Goal: Task Accomplishment & Management: Manage account settings

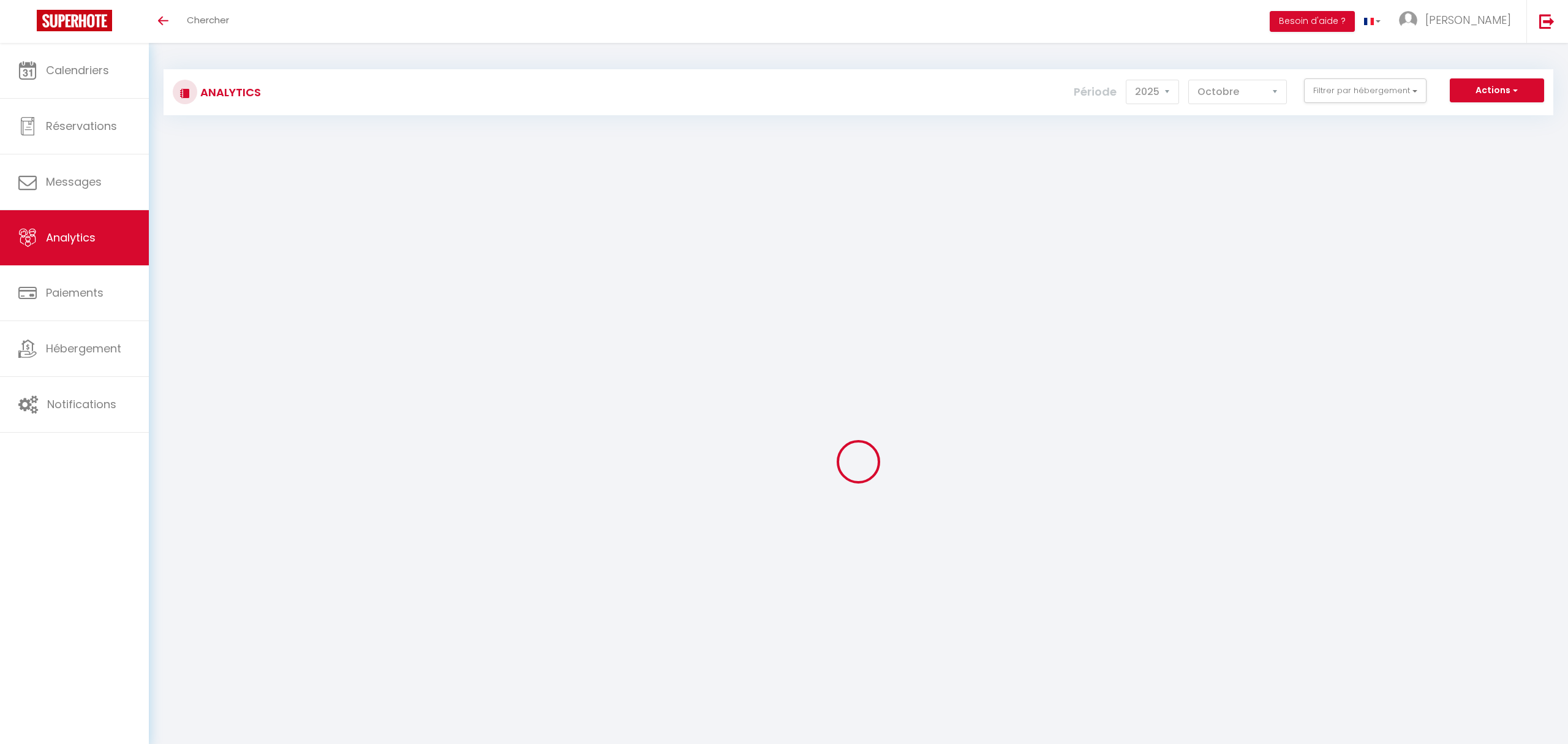
select select "2025"
select select "10"
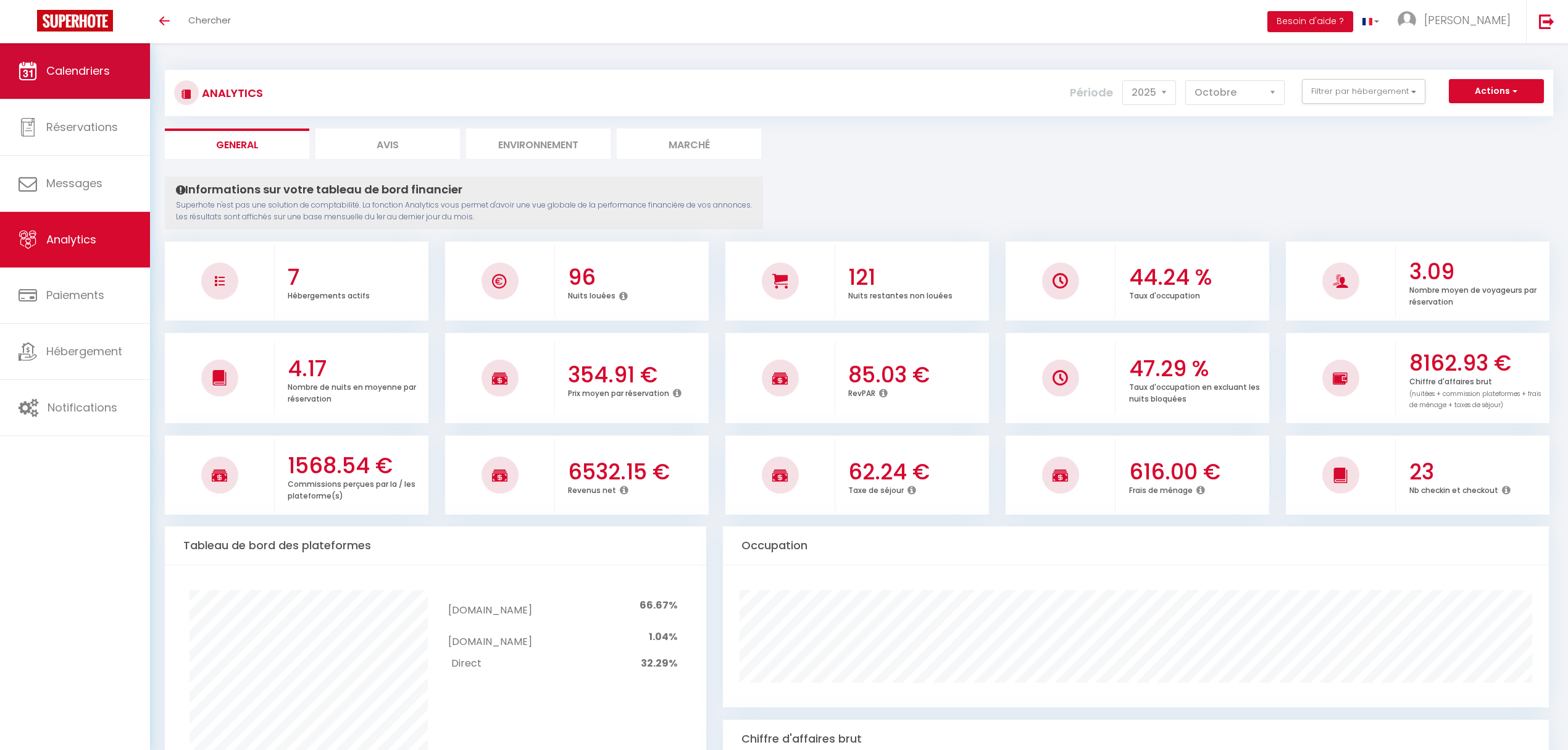
click at [60, 72] on span "Calendriers" at bounding box center [78, 71] width 64 height 15
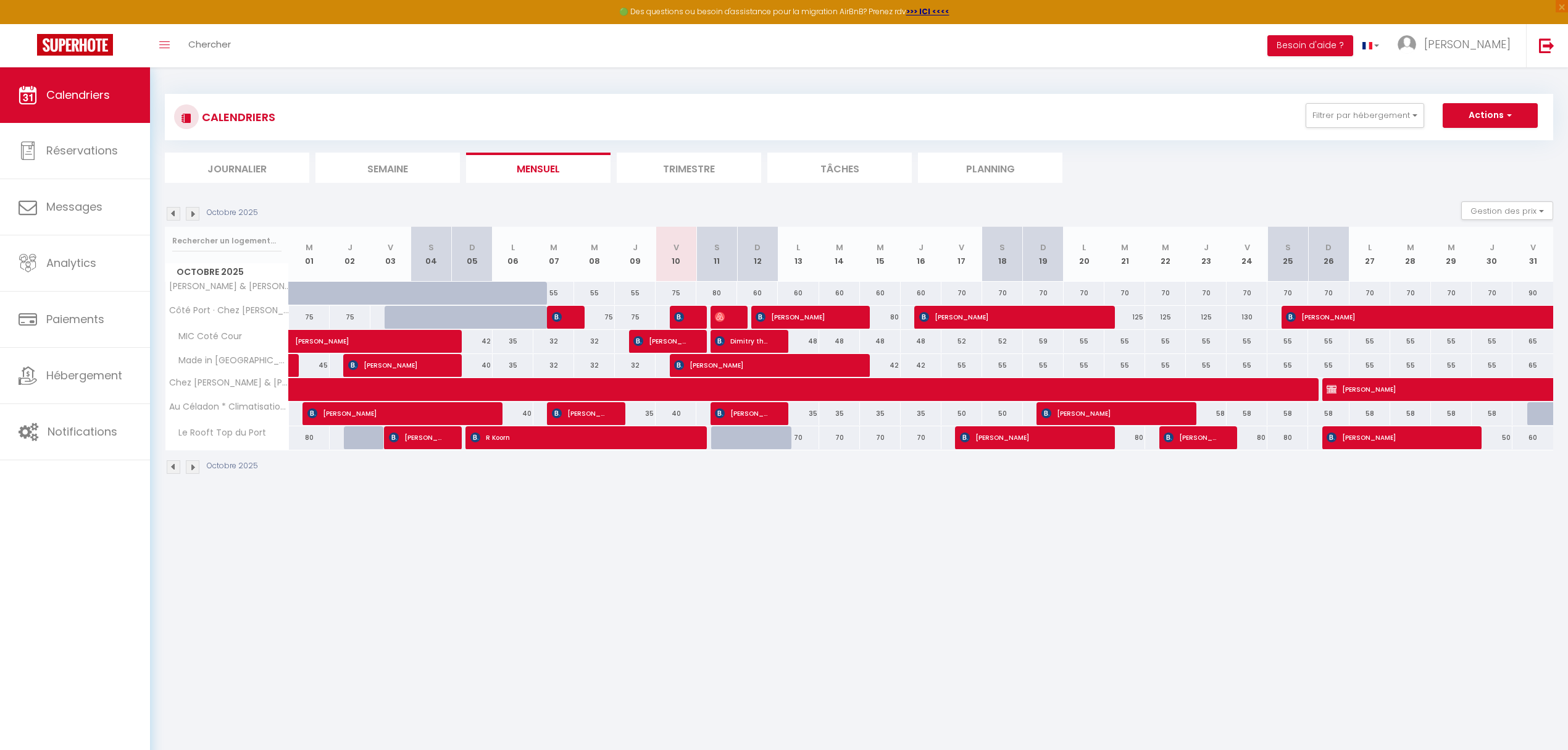
click at [690, 317] on div at bounding box center [690, 318] width 40 height 24
click at [681, 320] on img at bounding box center [679, 317] width 10 height 10
select select "OK"
select select "0"
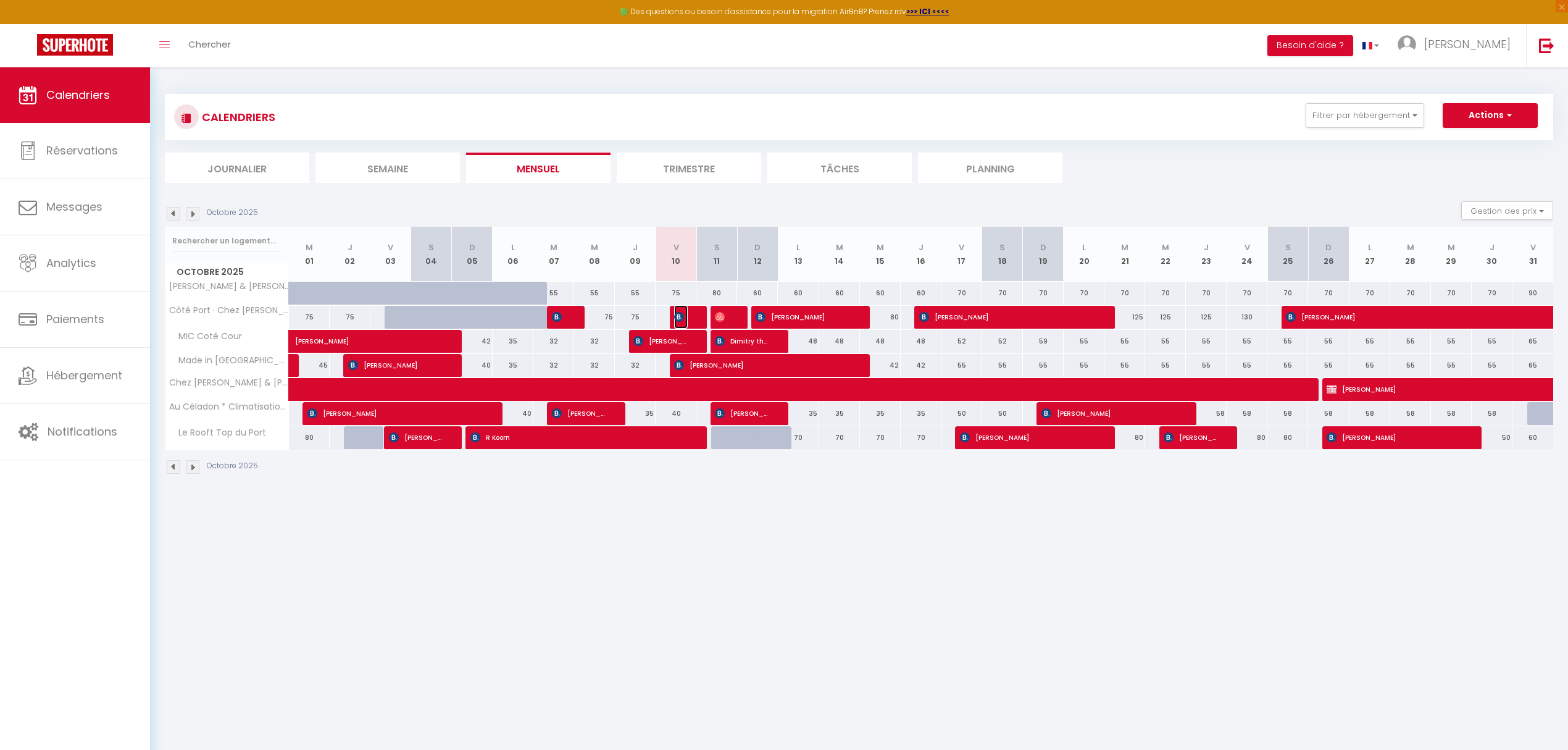
select select "1"
select select
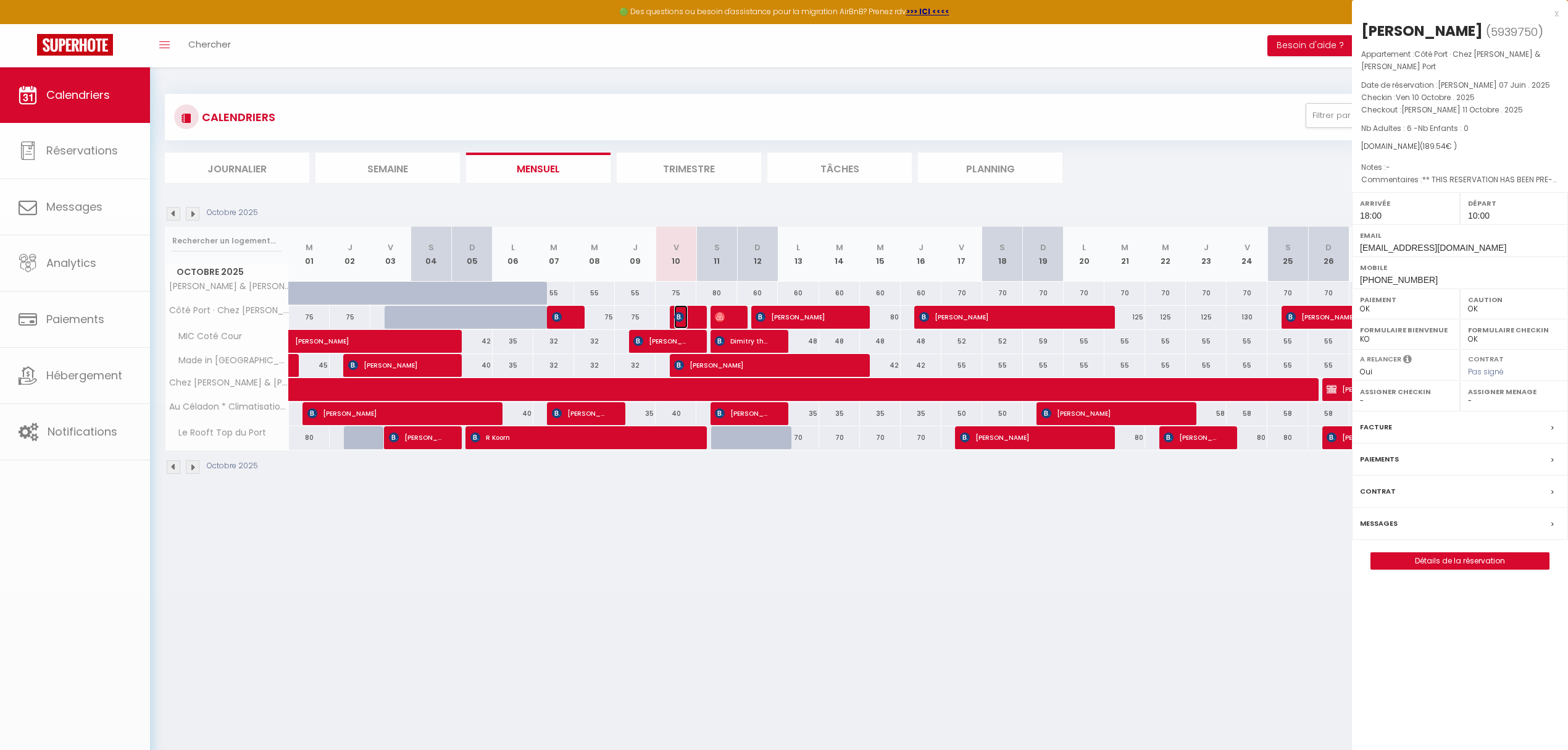
select select "45135"
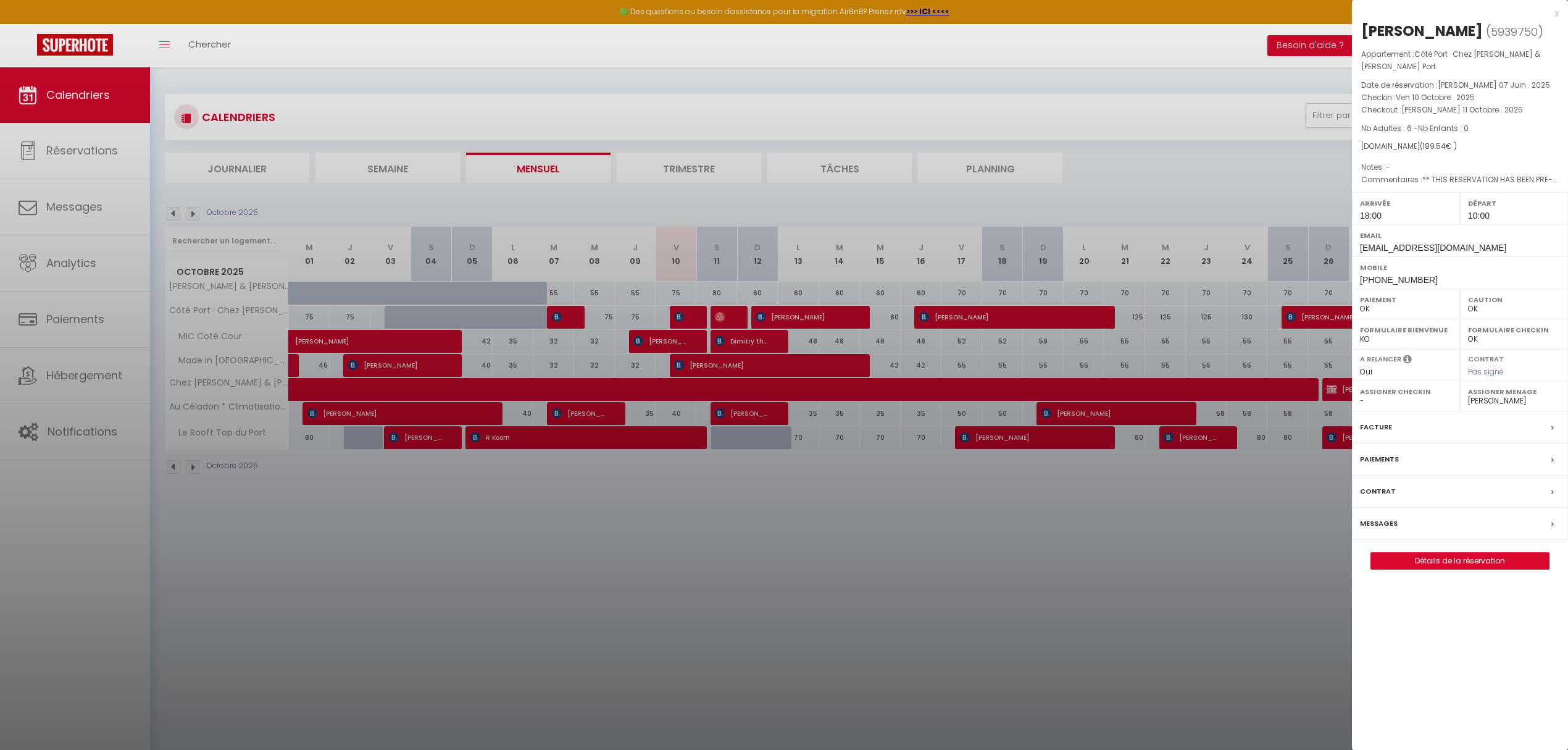
drag, startPoint x: 1129, startPoint y: 564, endPoint x: 1561, endPoint y: 189, distance: 572.1
click at [1129, 564] on div at bounding box center [784, 375] width 1568 height 750
